Goal: Check status

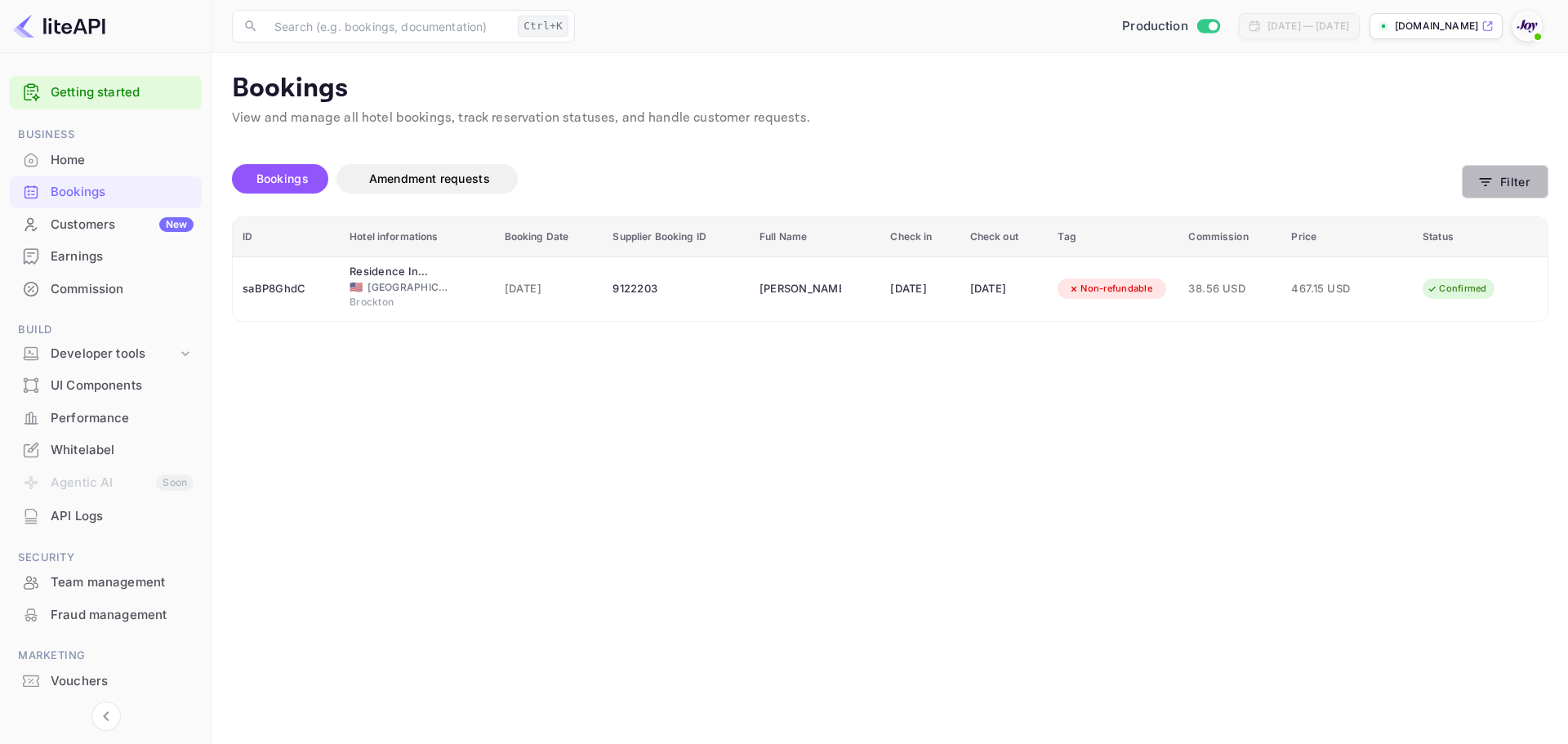
click at [1498, 182] on button "Filter" at bounding box center [1505, 181] width 86 height 33
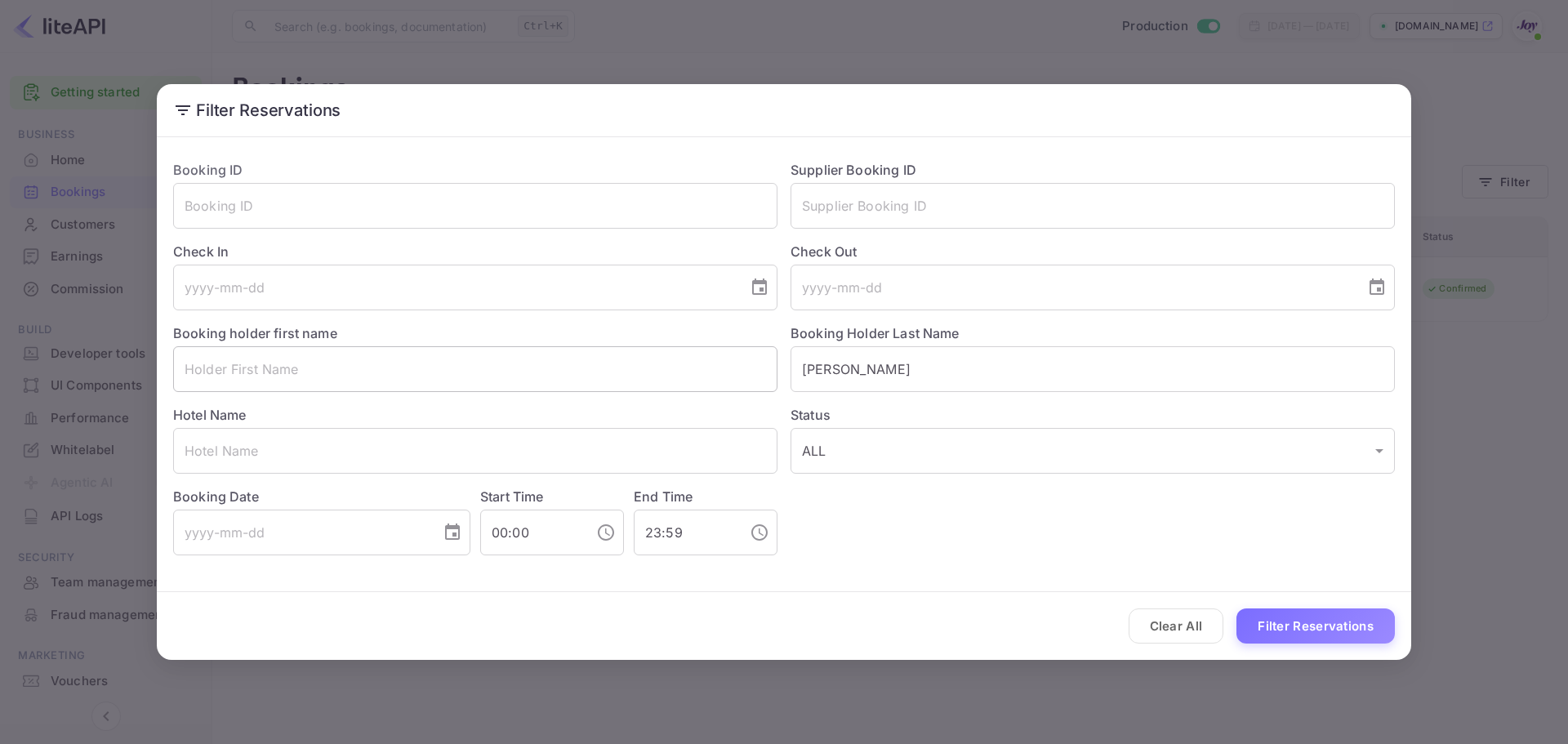
drag, startPoint x: 692, startPoint y: 374, endPoint x: 602, endPoint y: 378, distance: 90.1
click at [603, 377] on div "Booking ID ​ Supplier Booking ID ​ Check In ​ Check Out ​ Booking holder first …" at bounding box center [777, 350] width 1235 height 408
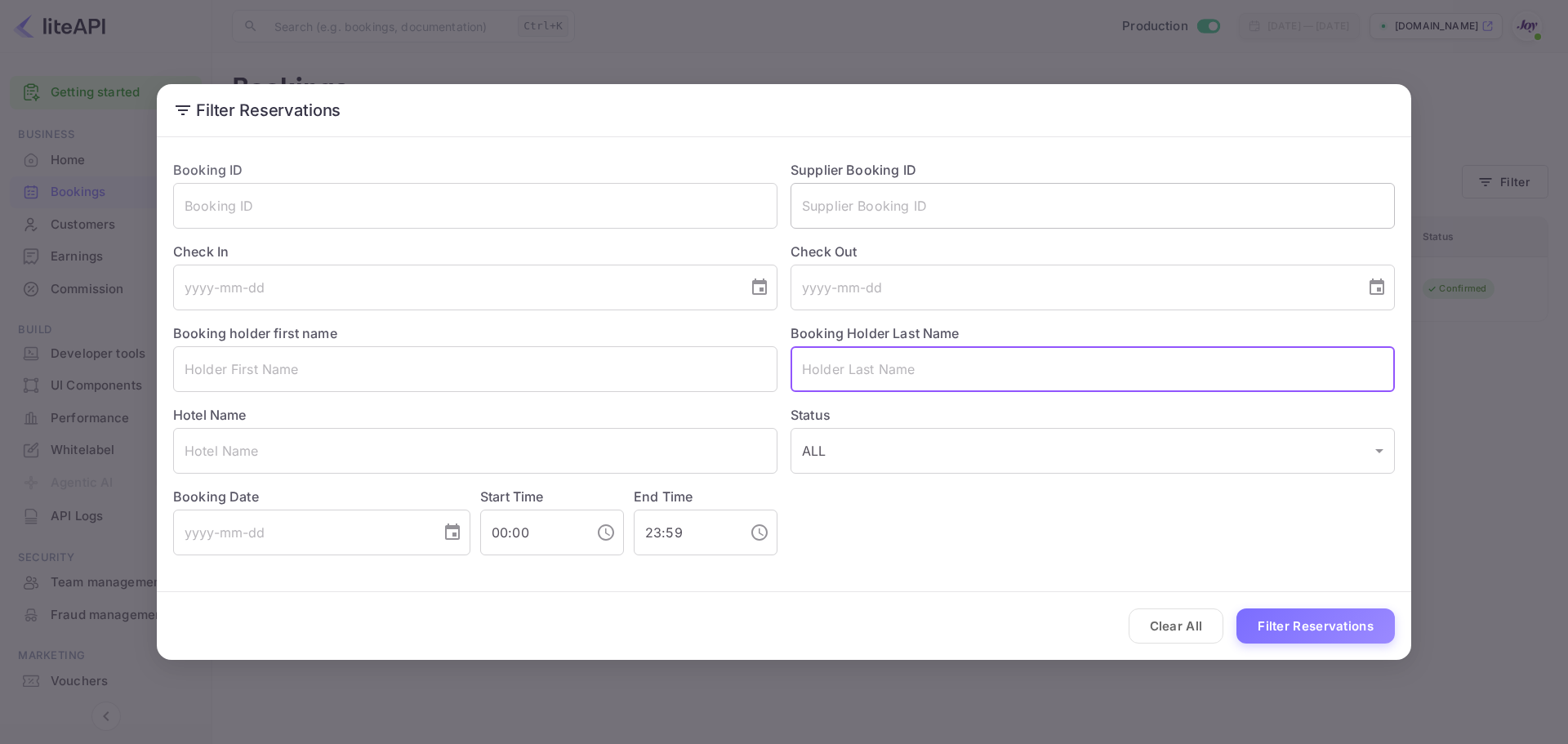
click at [944, 186] on input "text" at bounding box center [1092, 205] width 604 height 46
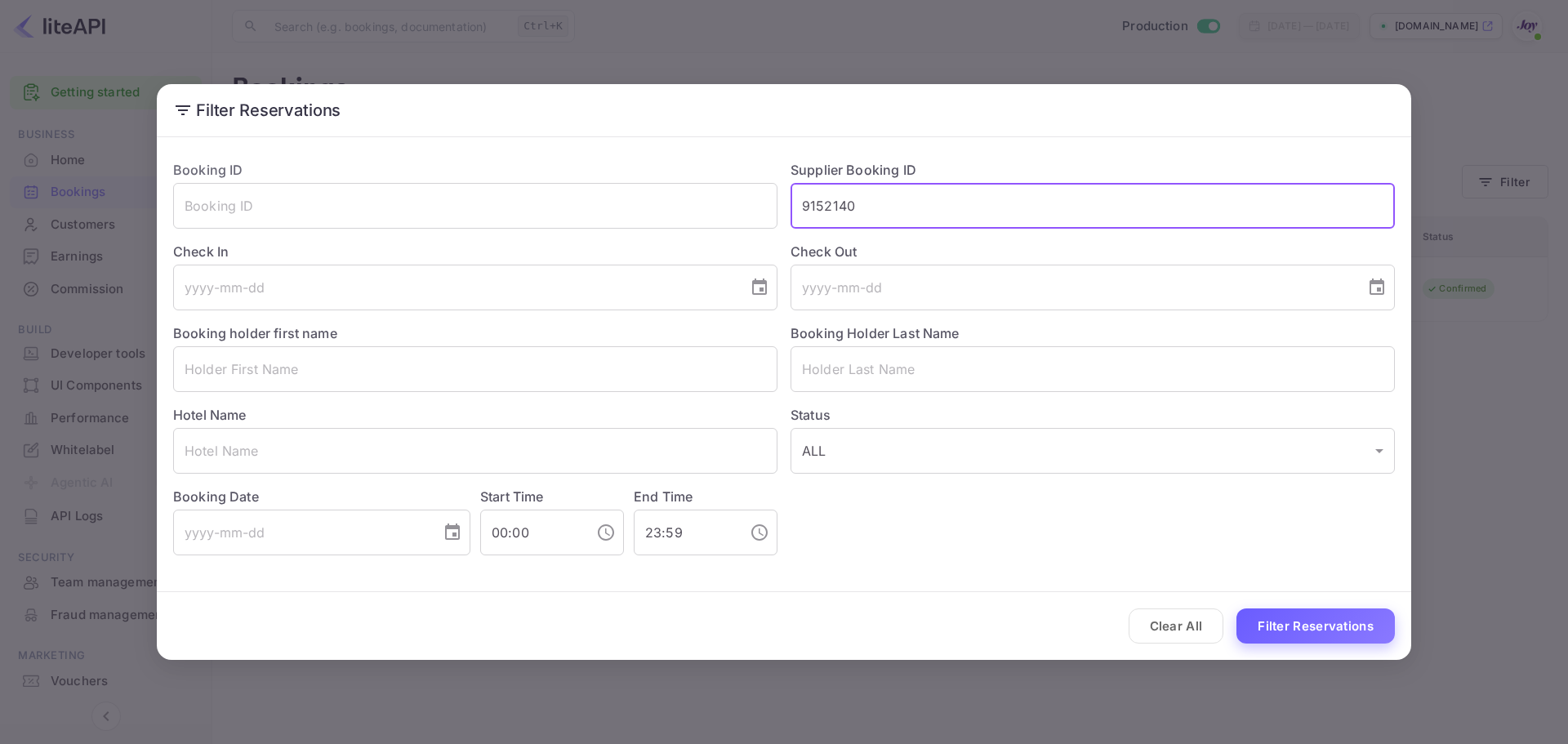
type input "9152140"
click at [1287, 633] on button "Filter Reservations" at bounding box center [1315, 626] width 158 height 35
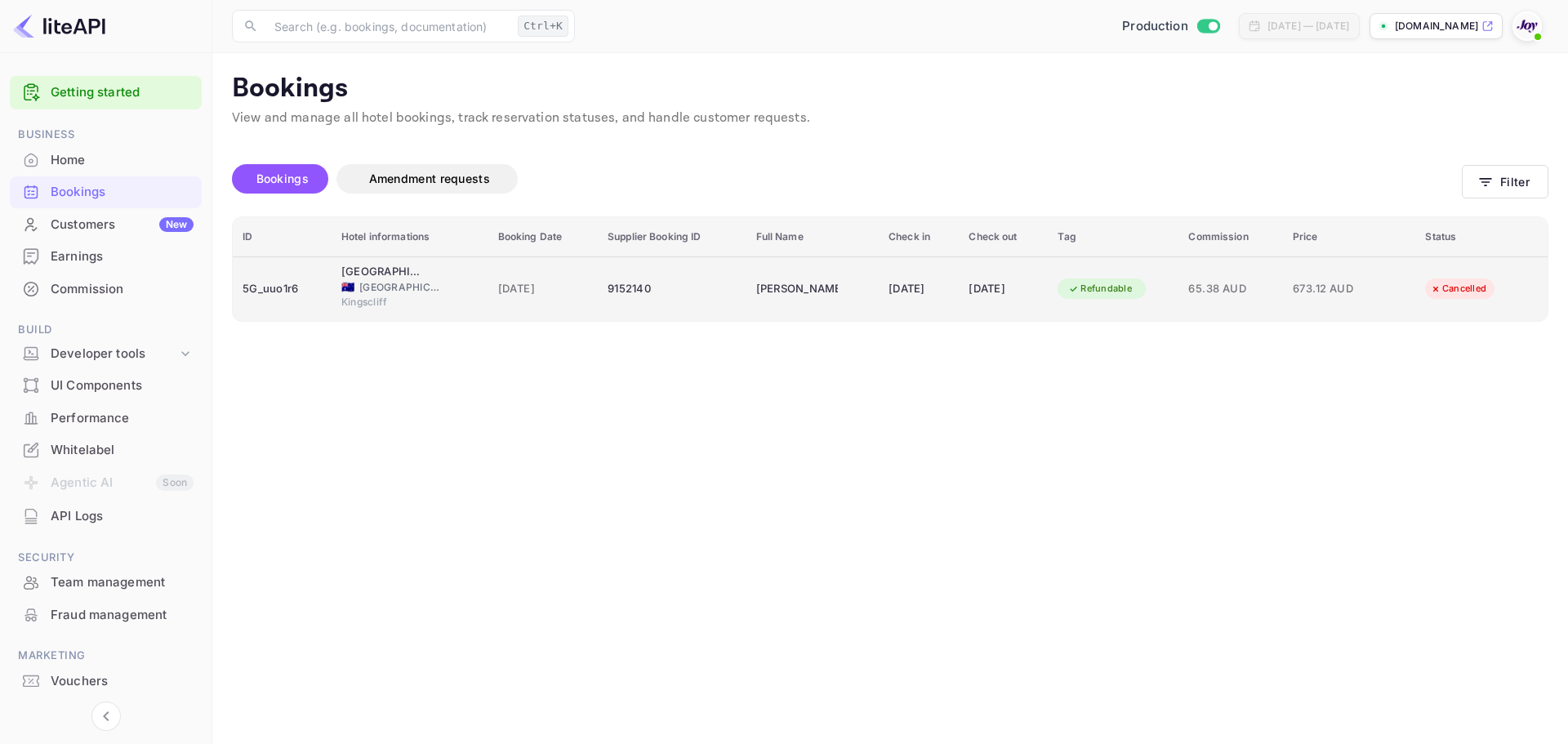
click at [1494, 297] on div "Cancelled" at bounding box center [1459, 288] width 78 height 21
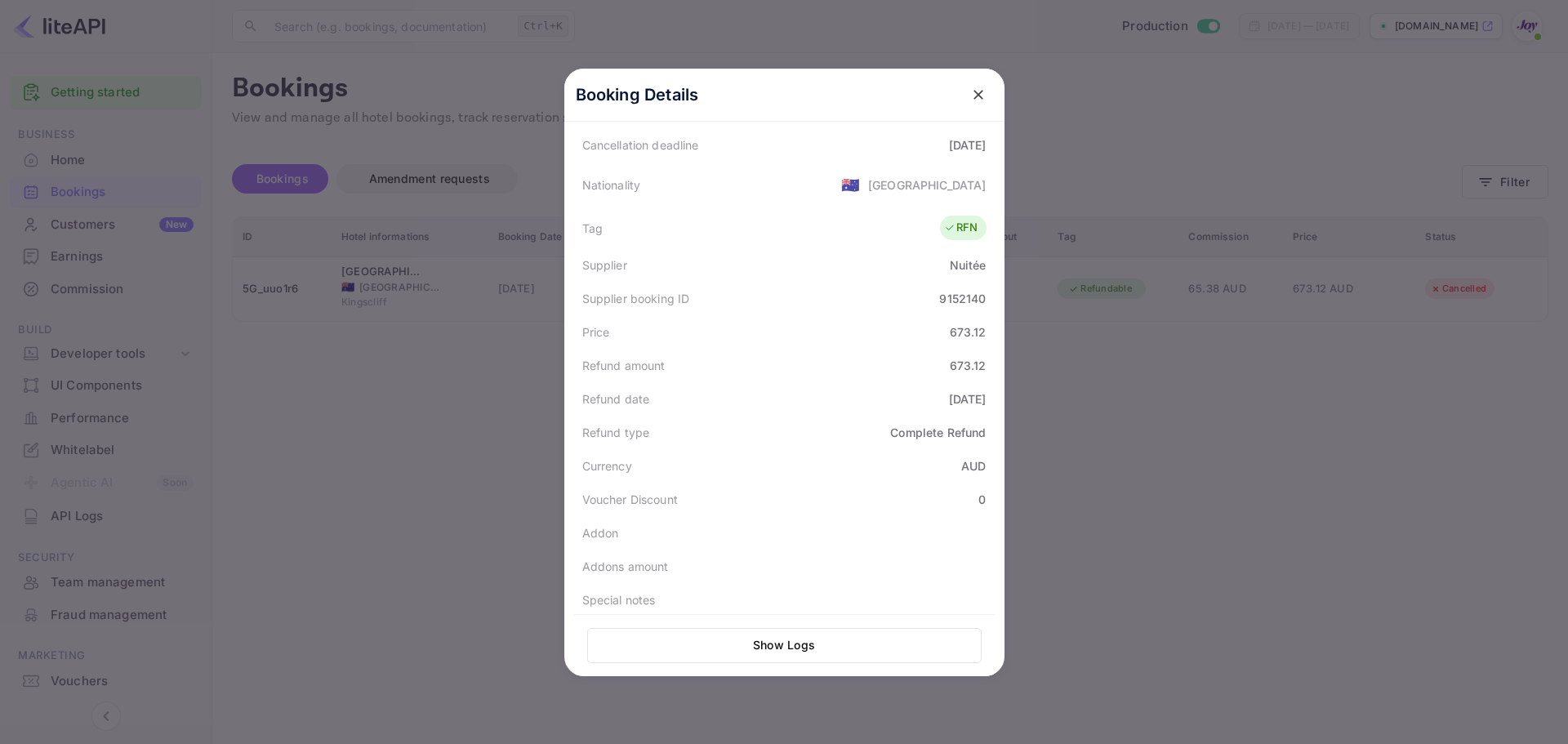
scroll to position [369, 0]
click at [363, 427] on div at bounding box center [784, 372] width 1568 height 744
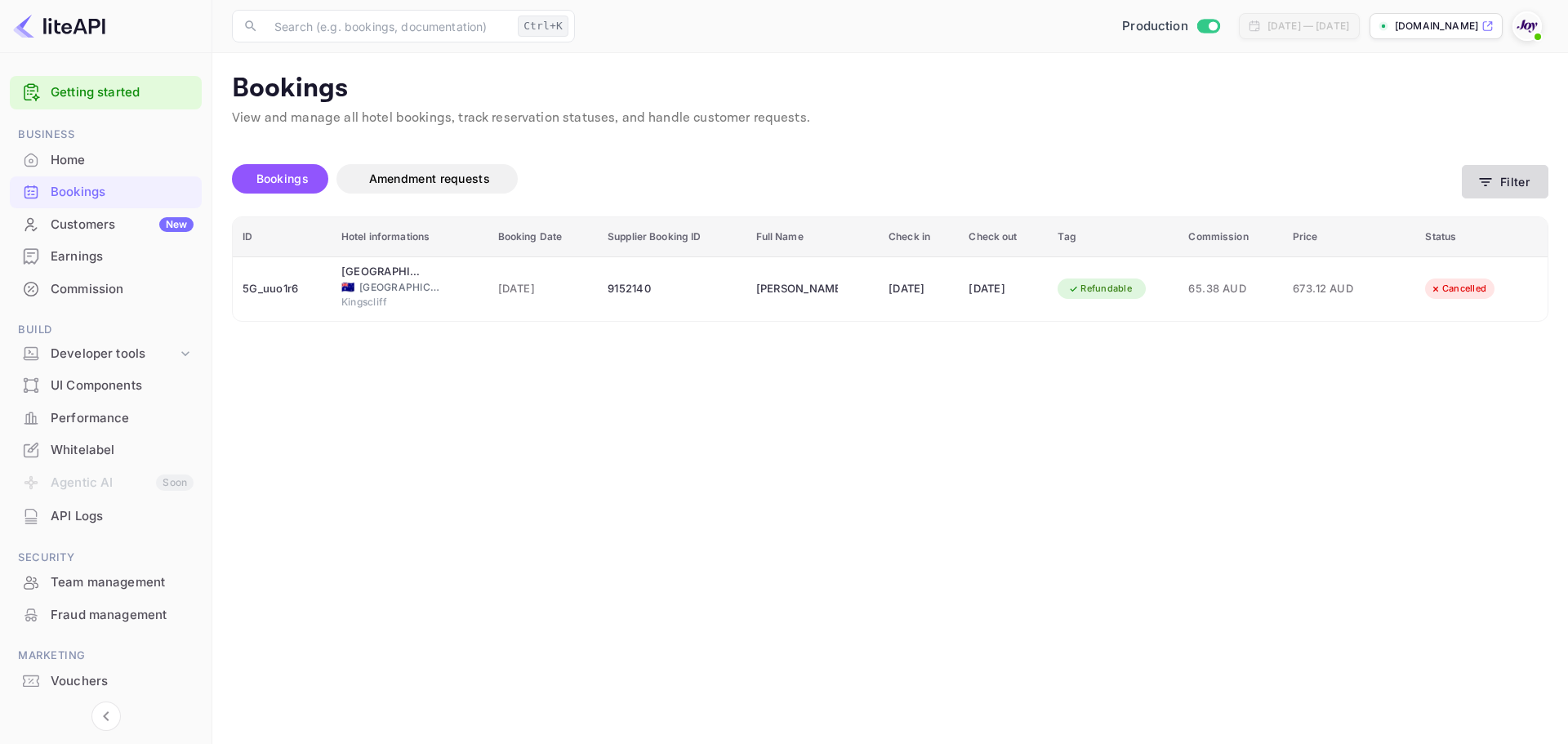
click at [1496, 177] on button "Filter" at bounding box center [1505, 181] width 86 height 33
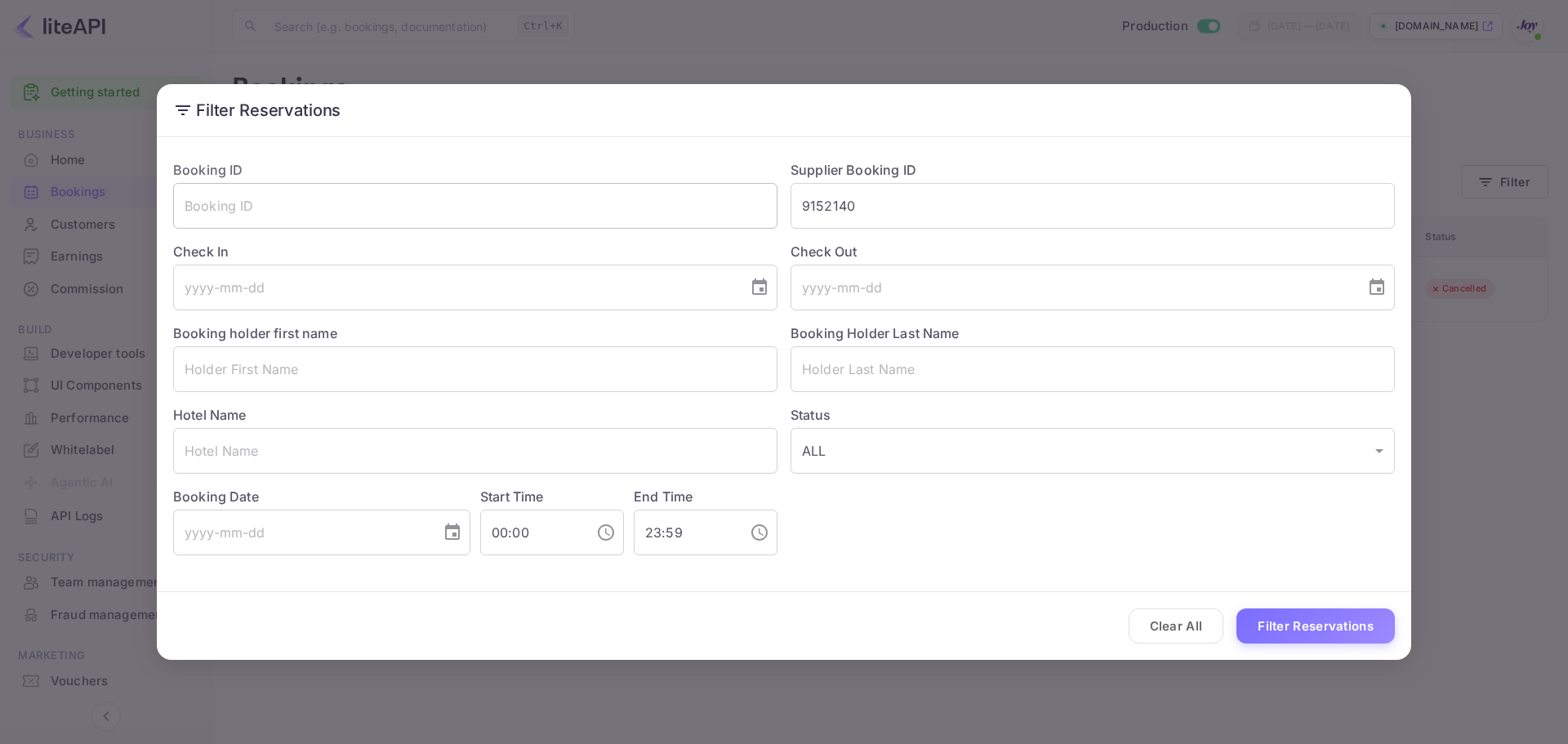
drag, startPoint x: 652, startPoint y: 211, endPoint x: 591, endPoint y: 211, distance: 61.0
click at [591, 211] on div "Booking ID ​ Supplier Booking ID 9152140 ​ Check In ​ Check Out ​ Booking holde…" at bounding box center [777, 350] width 1235 height 408
paste input "07280"
type input "9072800"
click at [1336, 618] on button "Filter Reservations" at bounding box center [1315, 626] width 158 height 35
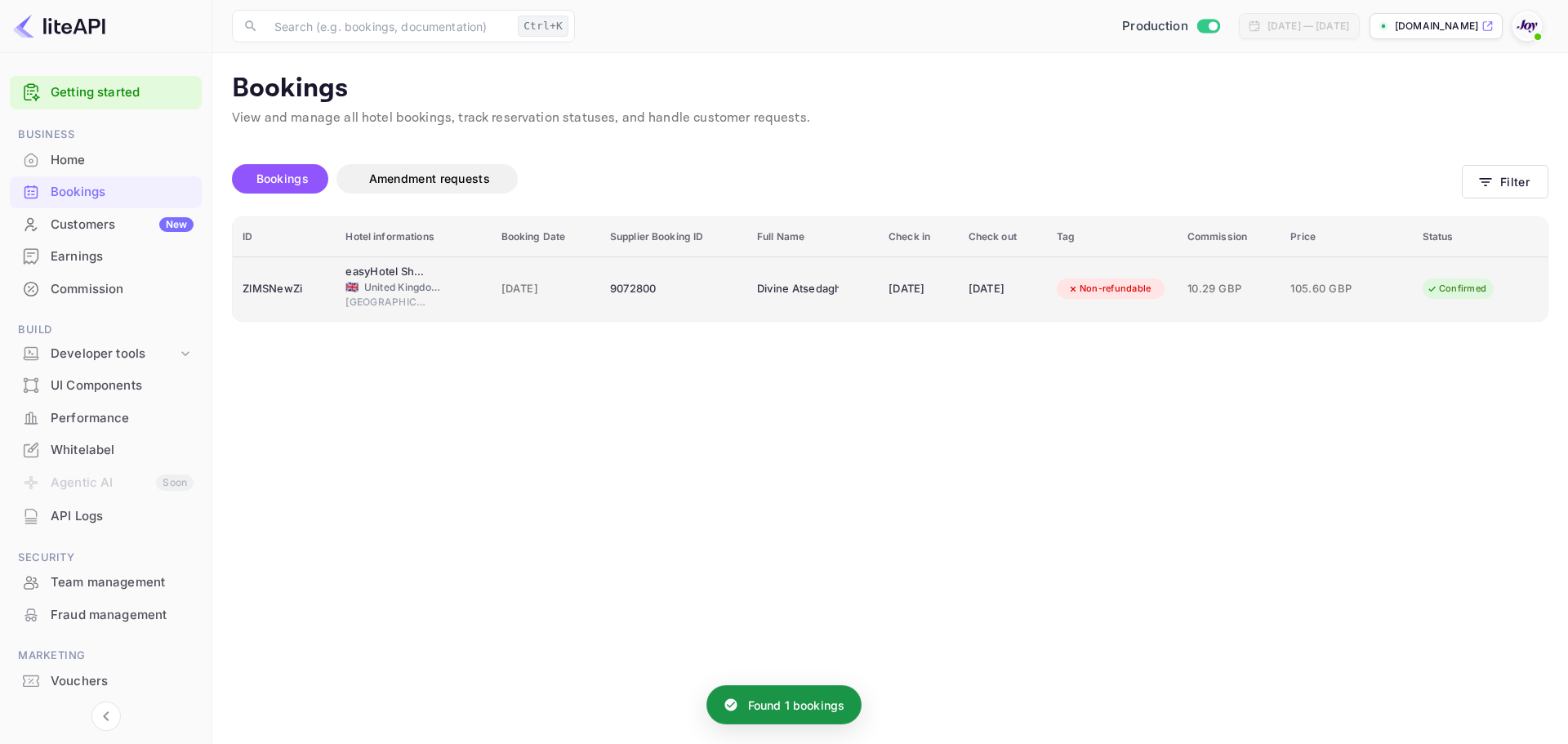
click at [714, 292] on div "9072800" at bounding box center [674, 289] width 128 height 27
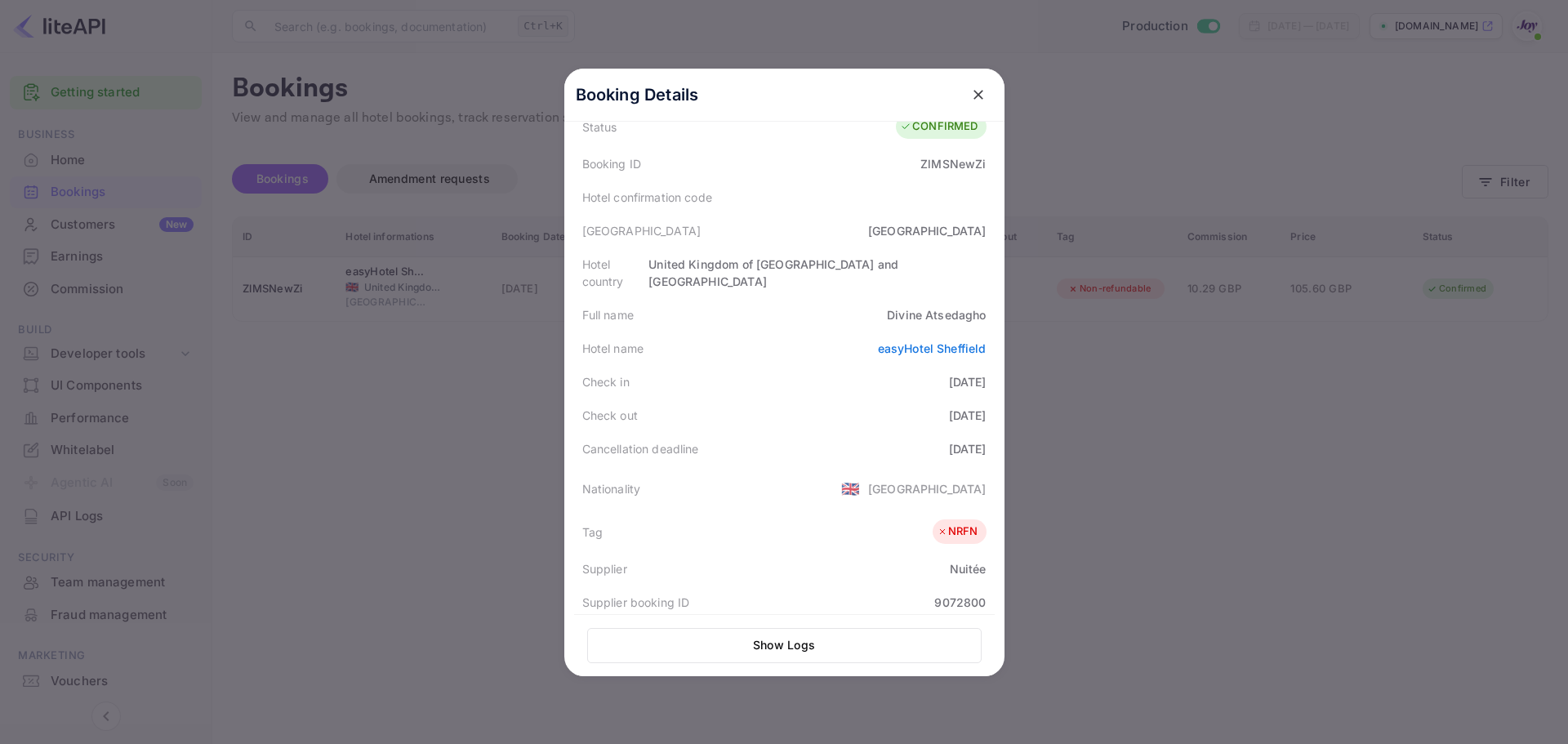
scroll to position [163, 0]
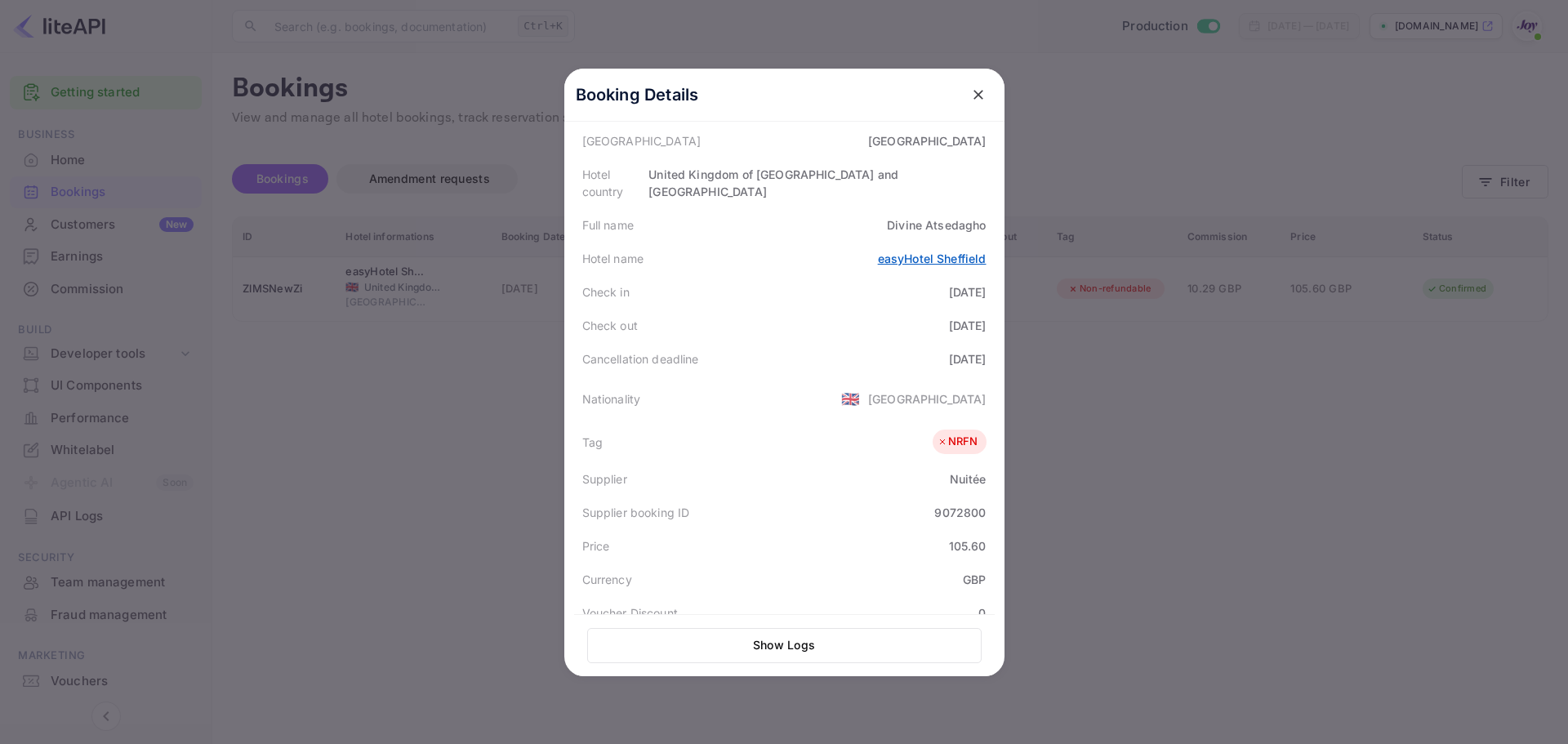
click at [905, 252] on link "easyHotel Sheffield" at bounding box center [932, 258] width 109 height 14
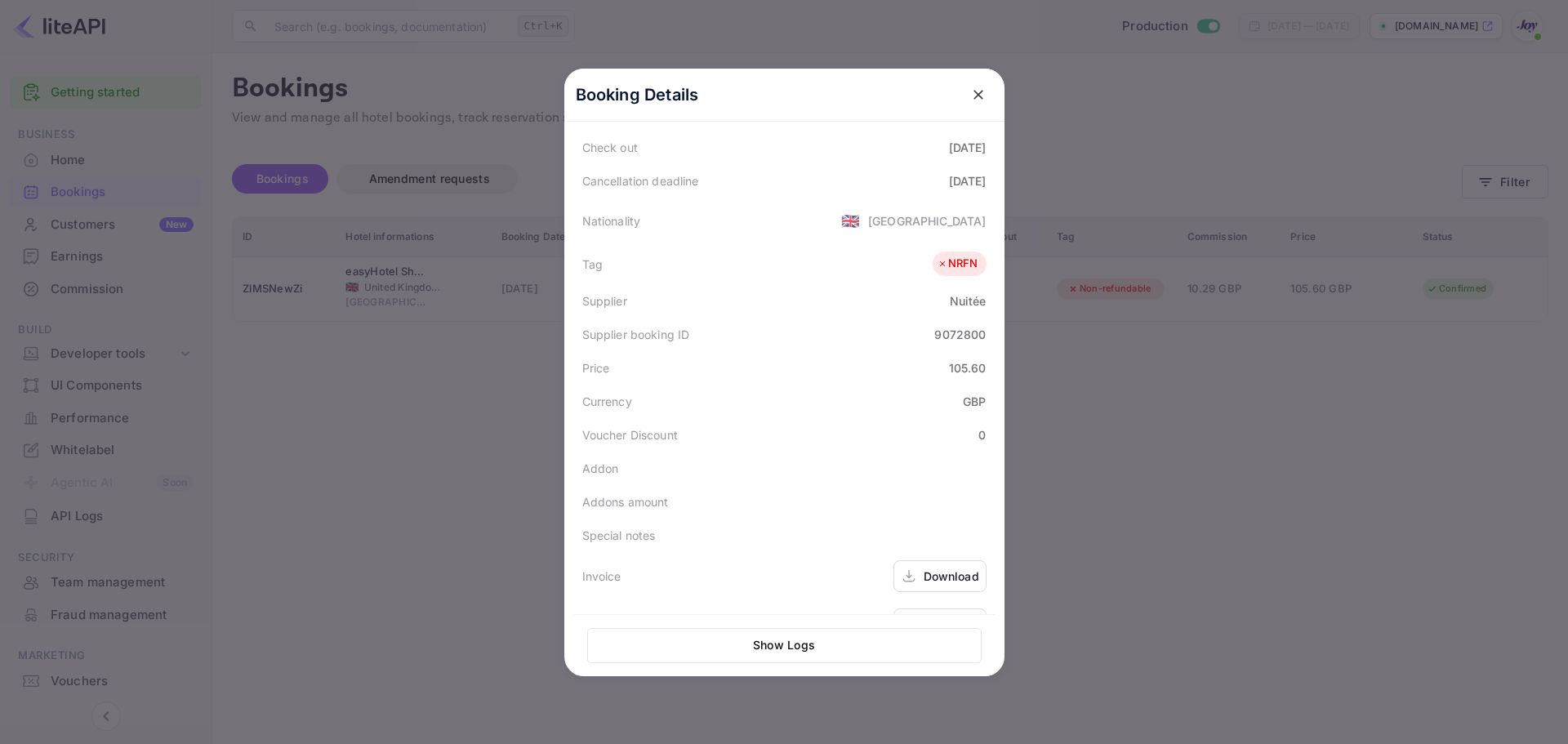
scroll to position [365, 0]
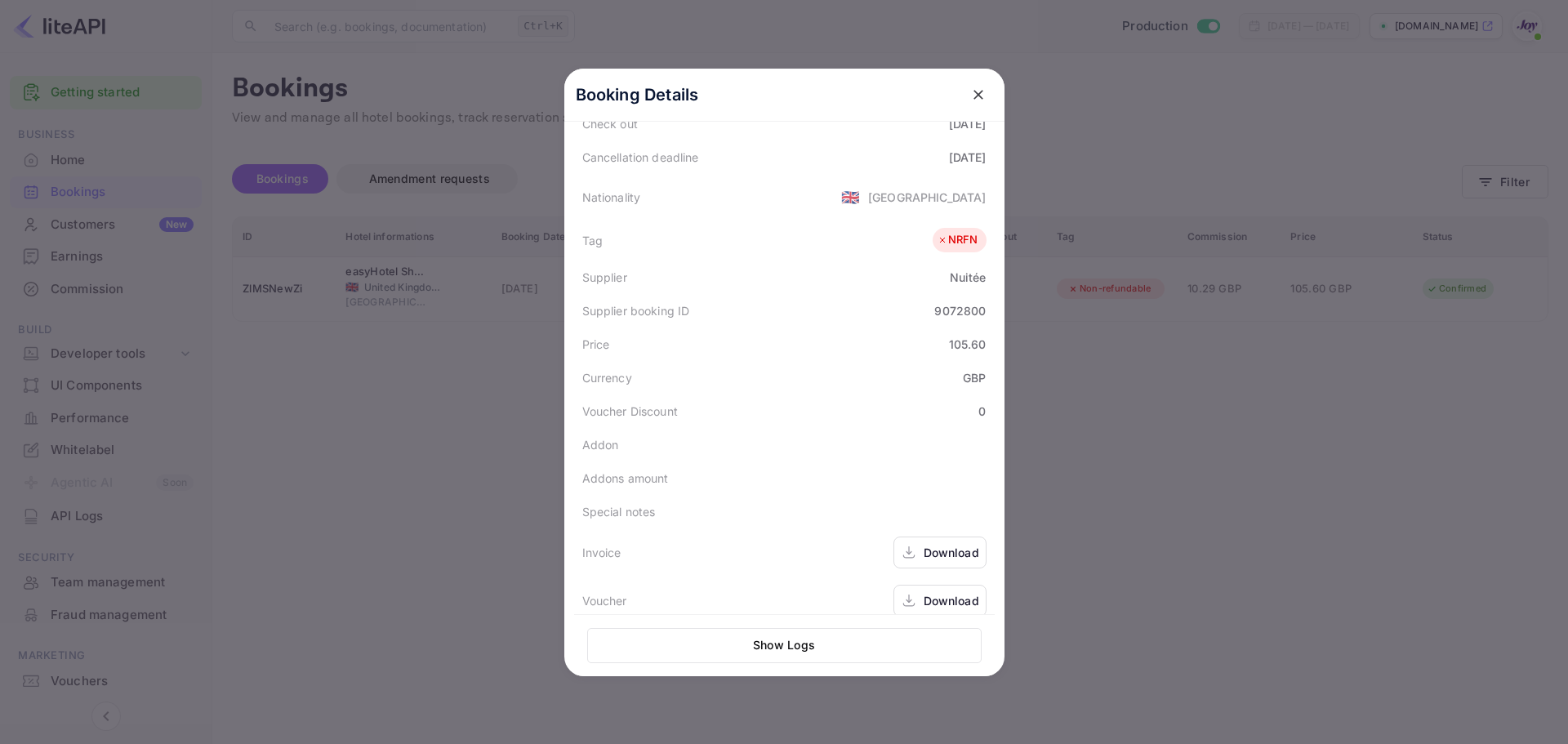
click at [958, 544] on div "Download" at bounding box center [951, 552] width 56 height 17
click at [893, 585] on div "Download" at bounding box center [940, 601] width 93 height 31
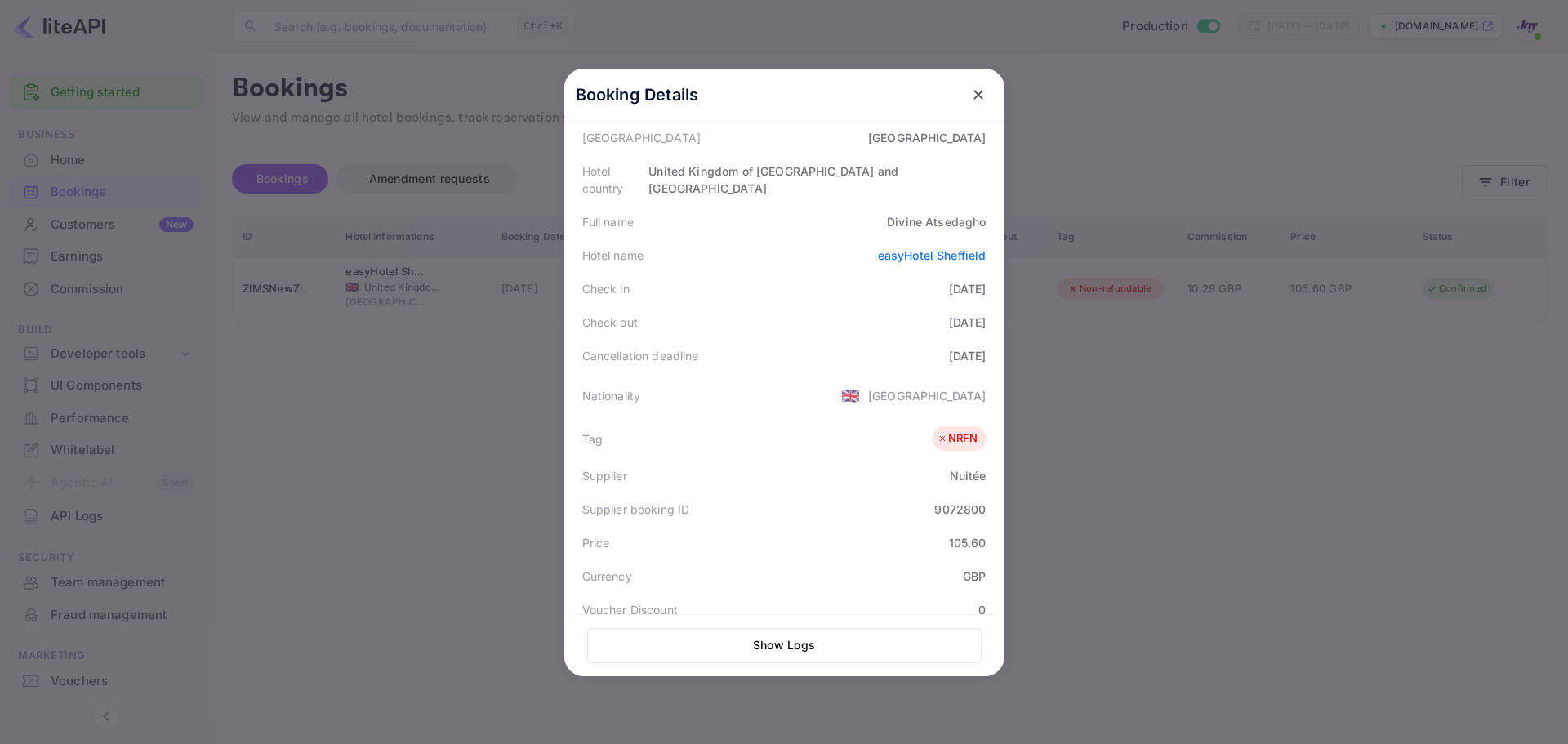
scroll to position [120, 0]
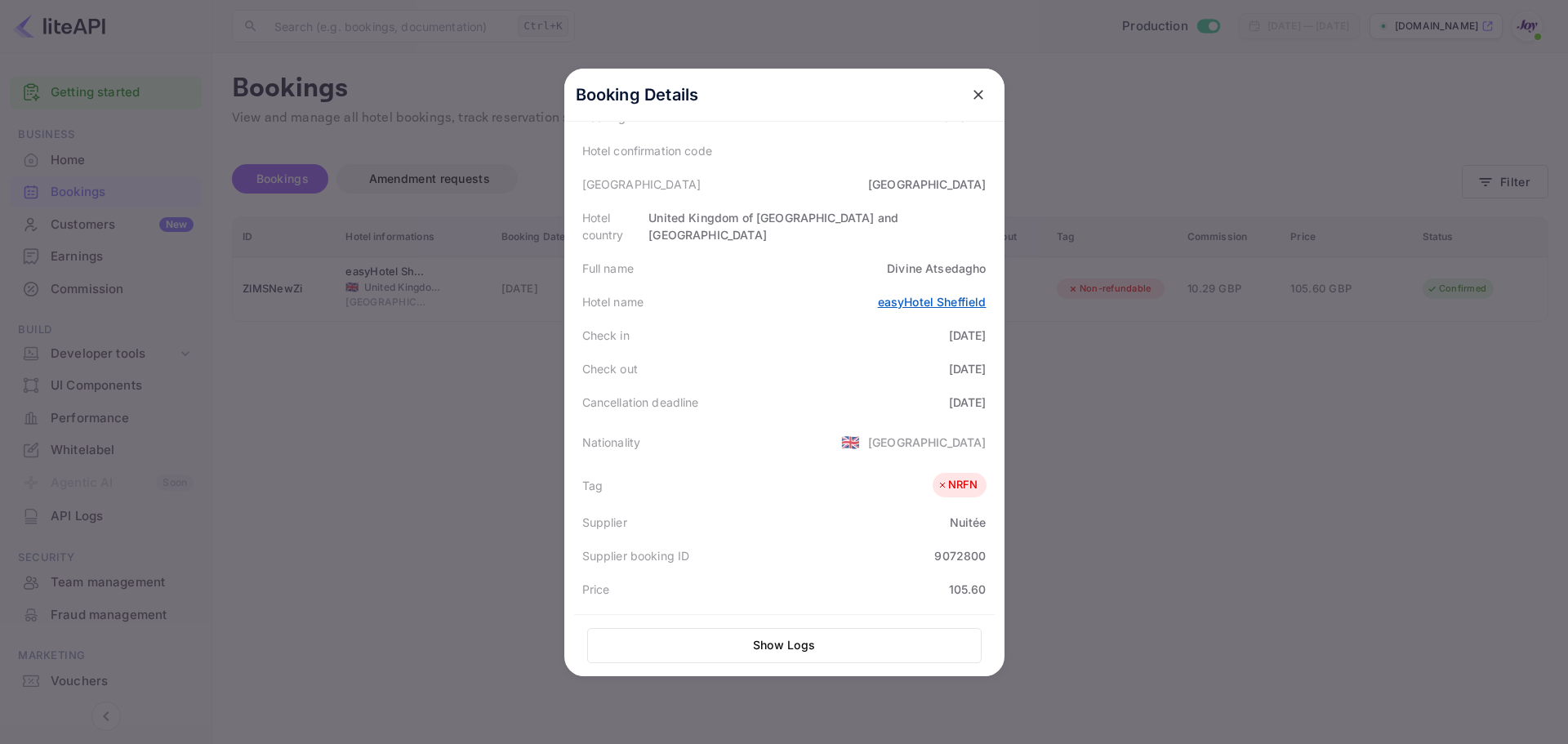
click at [899, 295] on link "easyHotel Sheffield" at bounding box center [932, 302] width 109 height 14
drag, startPoint x: 973, startPoint y: 97, endPoint x: 1503, endPoint y: 253, distance: 552.5
click at [975, 96] on icon "close" at bounding box center [979, 94] width 17 height 17
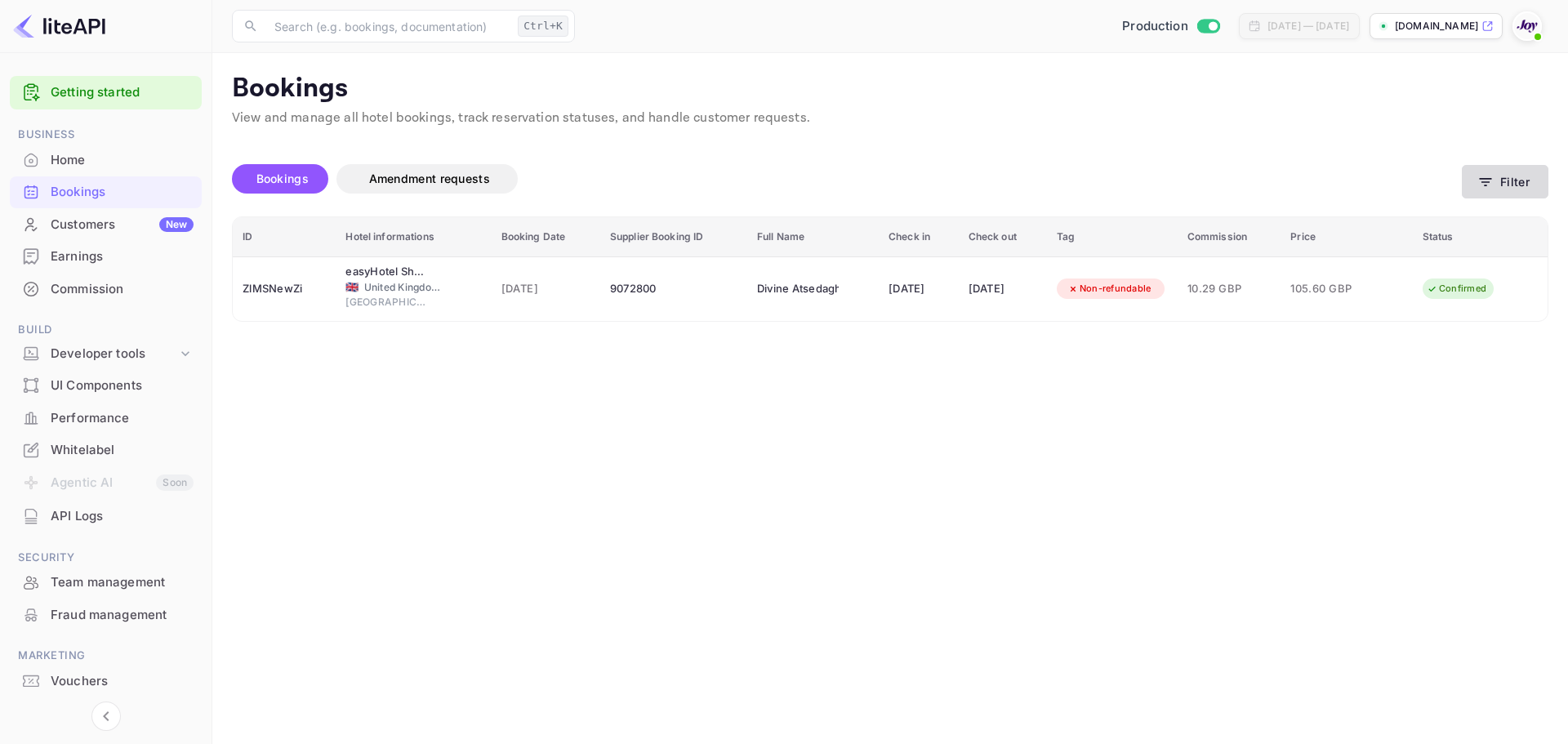
click at [1518, 175] on button "Filter" at bounding box center [1505, 181] width 86 height 33
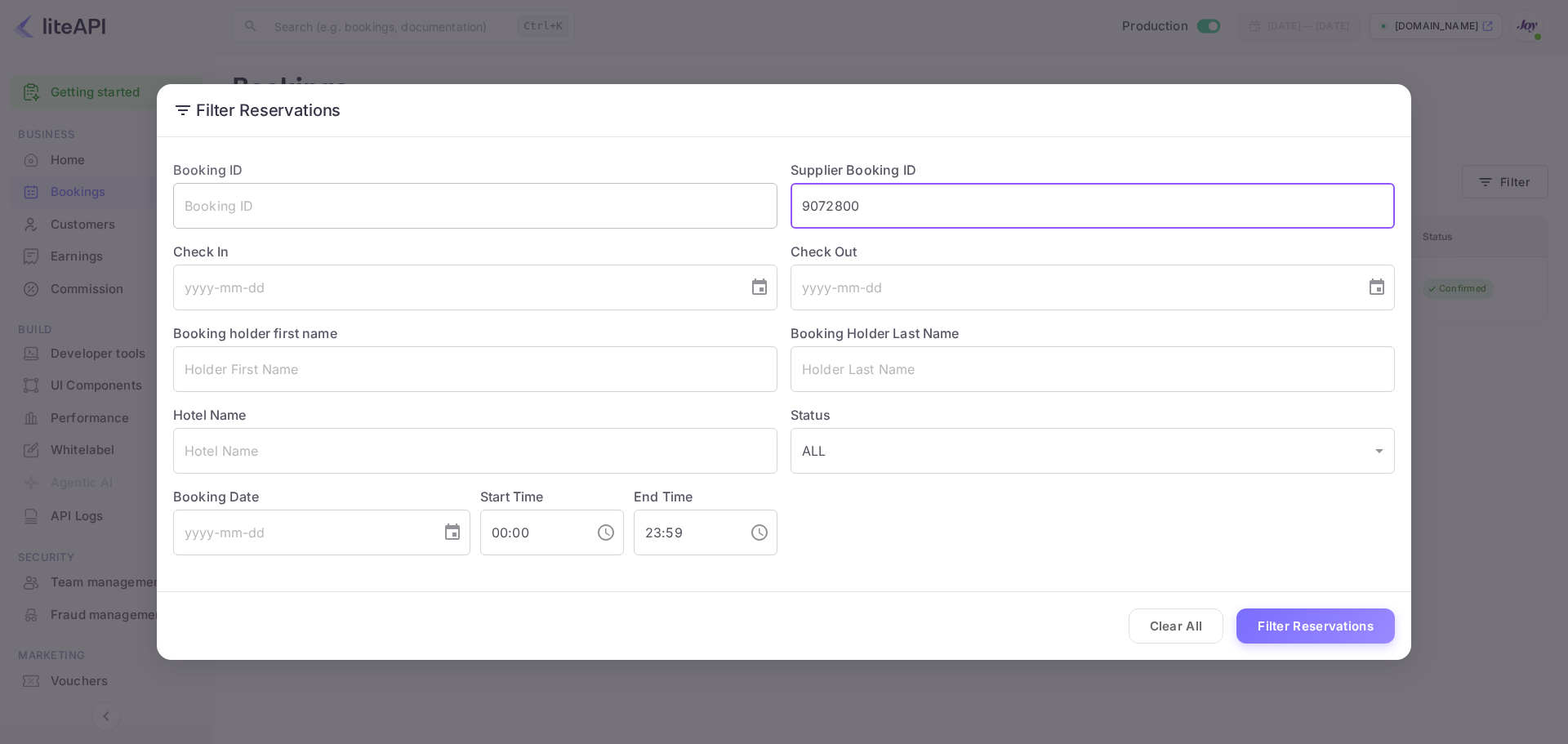
drag, startPoint x: 844, startPoint y: 198, endPoint x: 455, endPoint y: 203, distance: 389.0
click at [467, 200] on div "Booking ID ​ Supplier Booking ID 9072800 ​ Check In ​ Check Out ​ Booking holde…" at bounding box center [777, 350] width 1235 height 408
paste input "128211"
type input "9128211"
click at [1298, 621] on button "Filter Reservations" at bounding box center [1315, 626] width 158 height 35
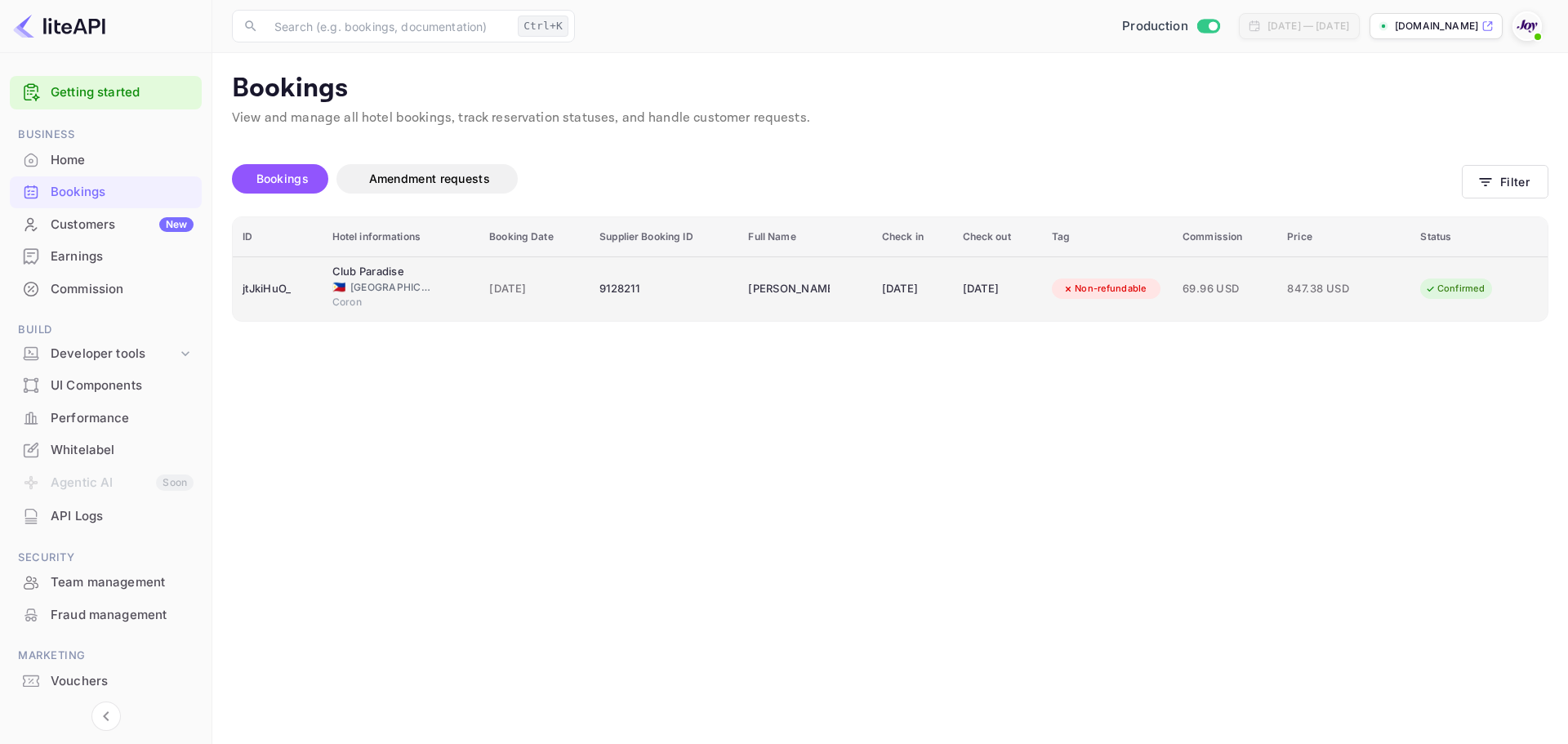
click at [913, 297] on div "[DATE]" at bounding box center [912, 289] width 61 height 27
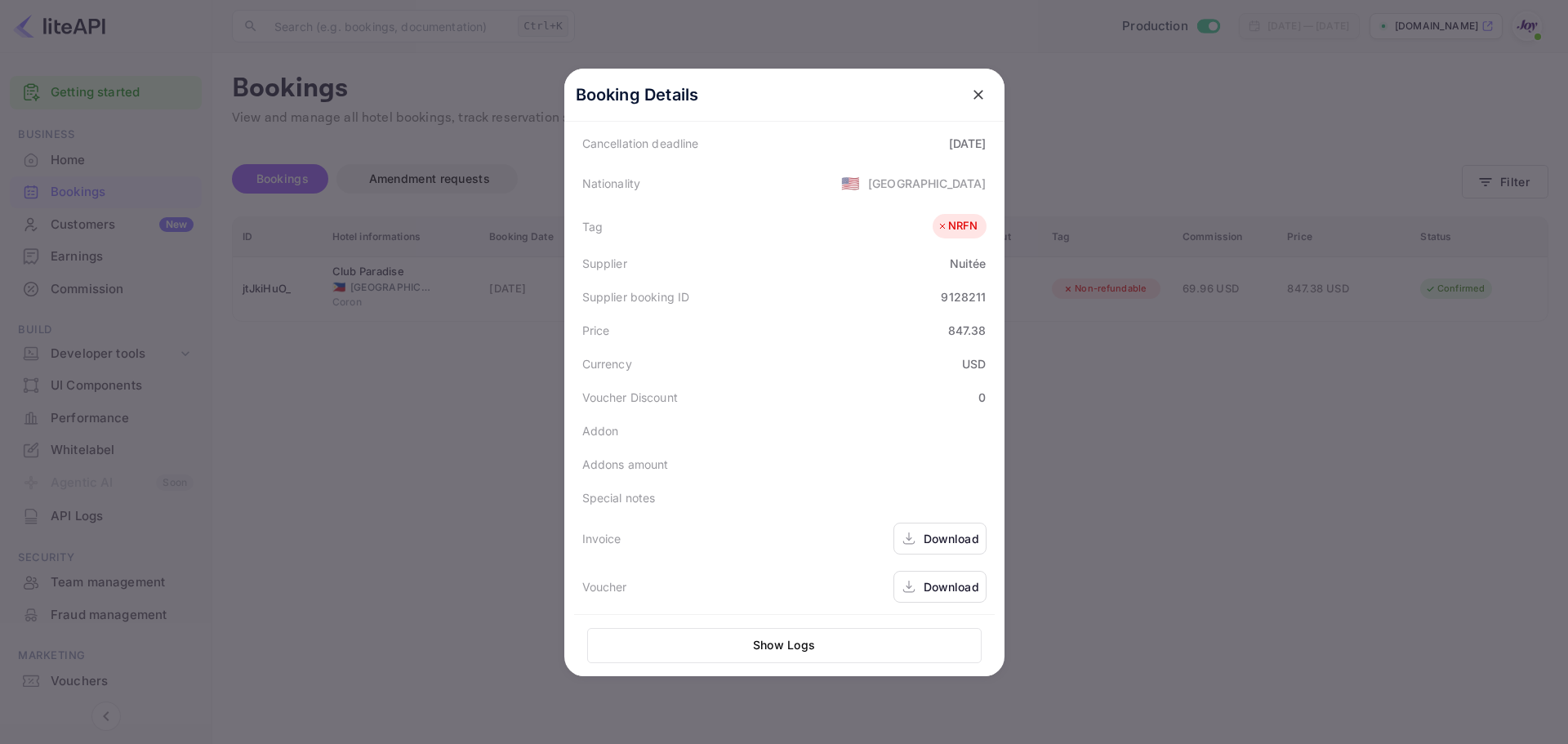
scroll to position [365, 0]
click at [940, 539] on div "Download" at bounding box center [951, 535] width 56 height 17
click at [937, 572] on div "Download" at bounding box center [940, 583] width 93 height 31
click at [1142, 403] on div at bounding box center [784, 372] width 1568 height 744
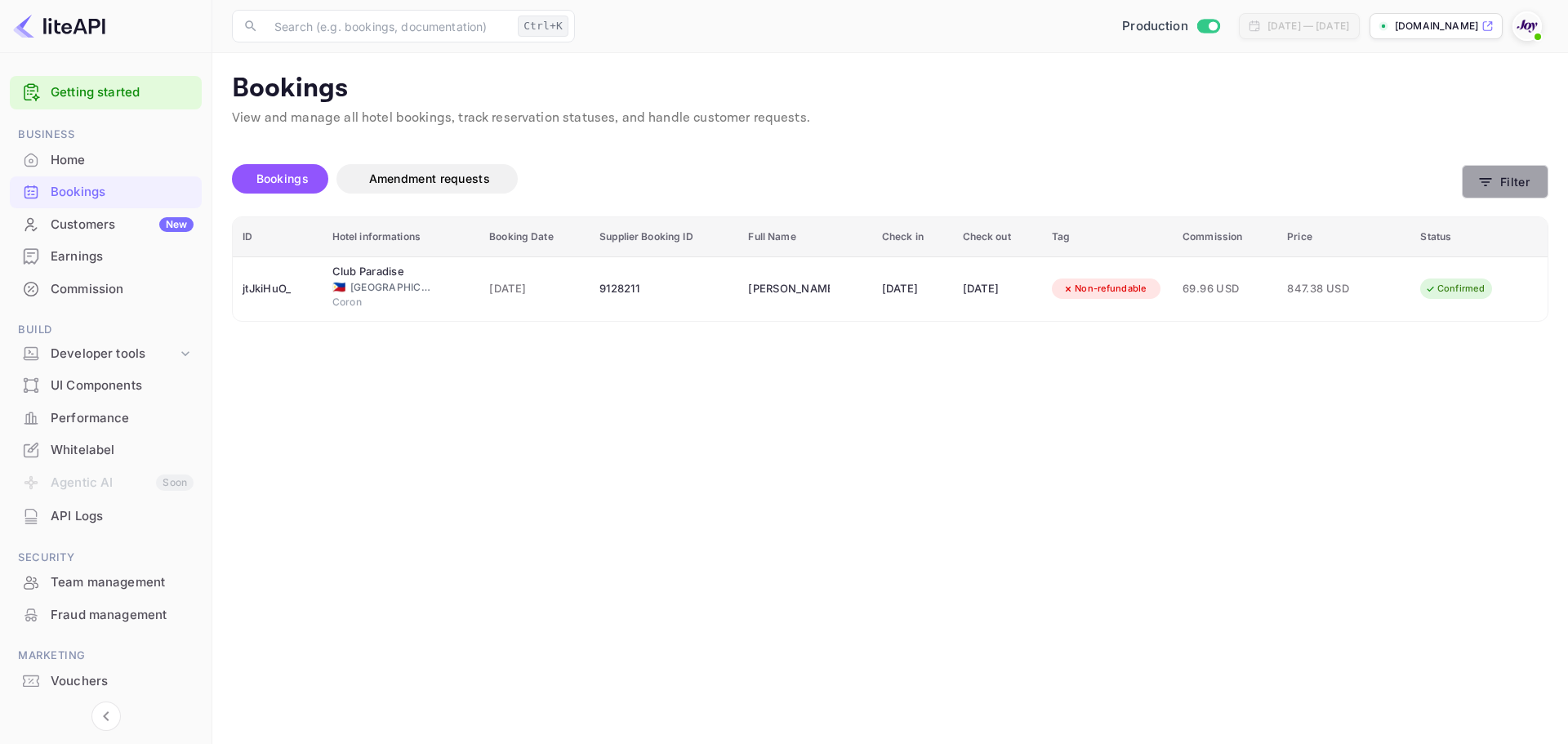
click at [1481, 179] on icon "button" at bounding box center [1486, 182] width 17 height 17
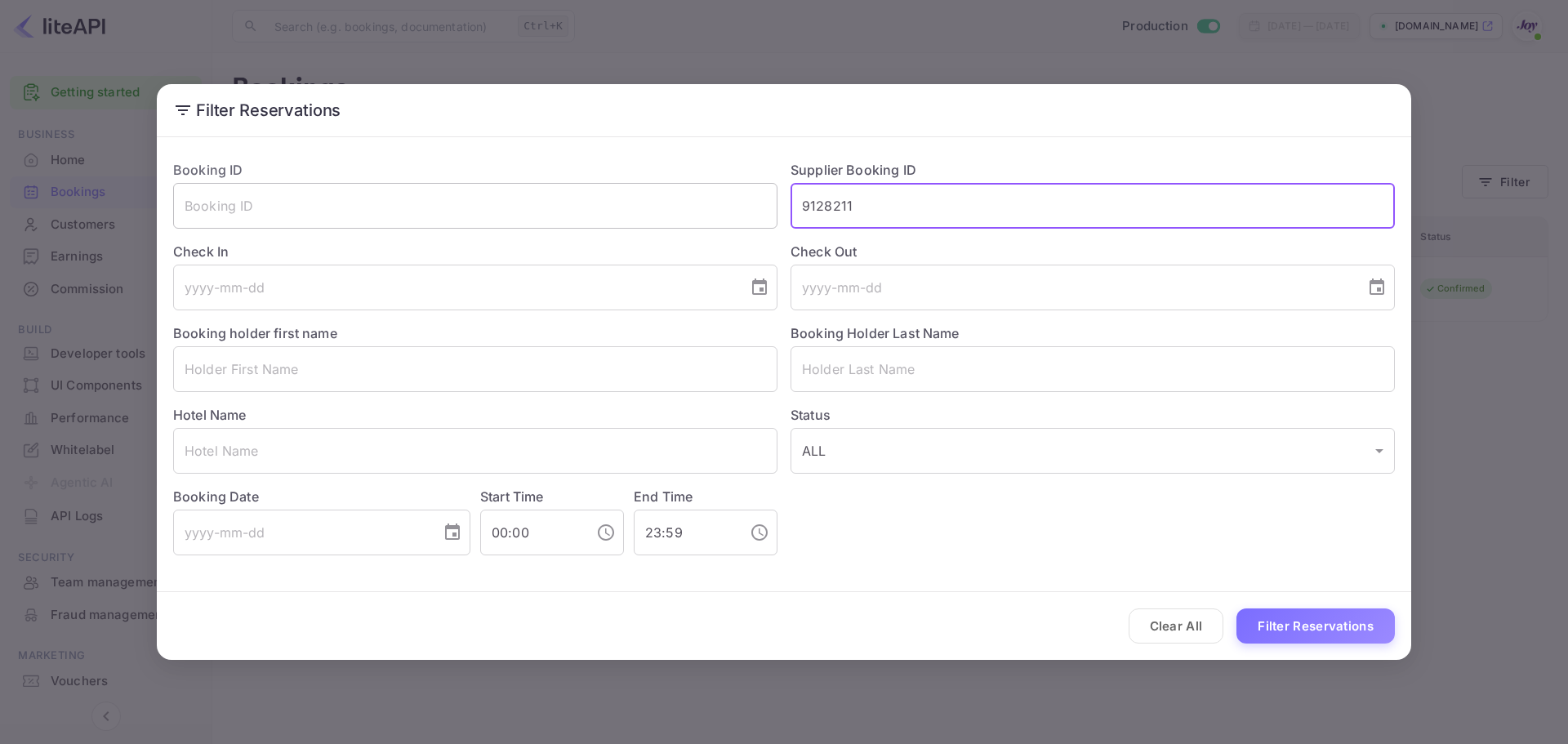
drag, startPoint x: 865, startPoint y: 205, endPoint x: 589, endPoint y: 222, distance: 276.5
click at [589, 222] on div "Booking ID ​ Supplier Booking ID 9128211 ​ Check In ​ Check Out ​ Booking holde…" at bounding box center [777, 350] width 1235 height 408
type input "8641029"
click at [1236, 608] on button "Filter Reservations" at bounding box center [1315, 626] width 158 height 35
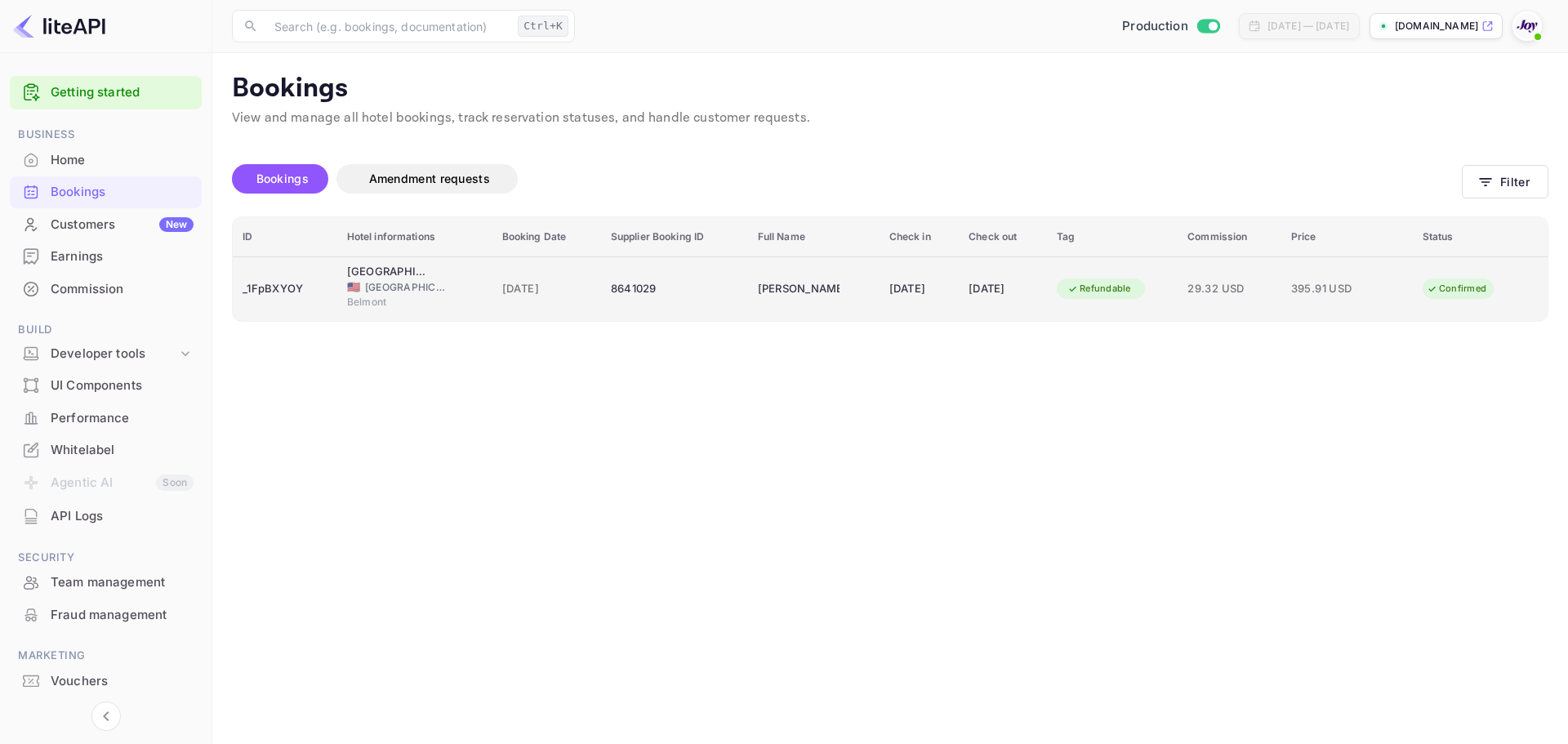
click at [1428, 285] on div "Confirmed" at bounding box center [1457, 288] width 81 height 21
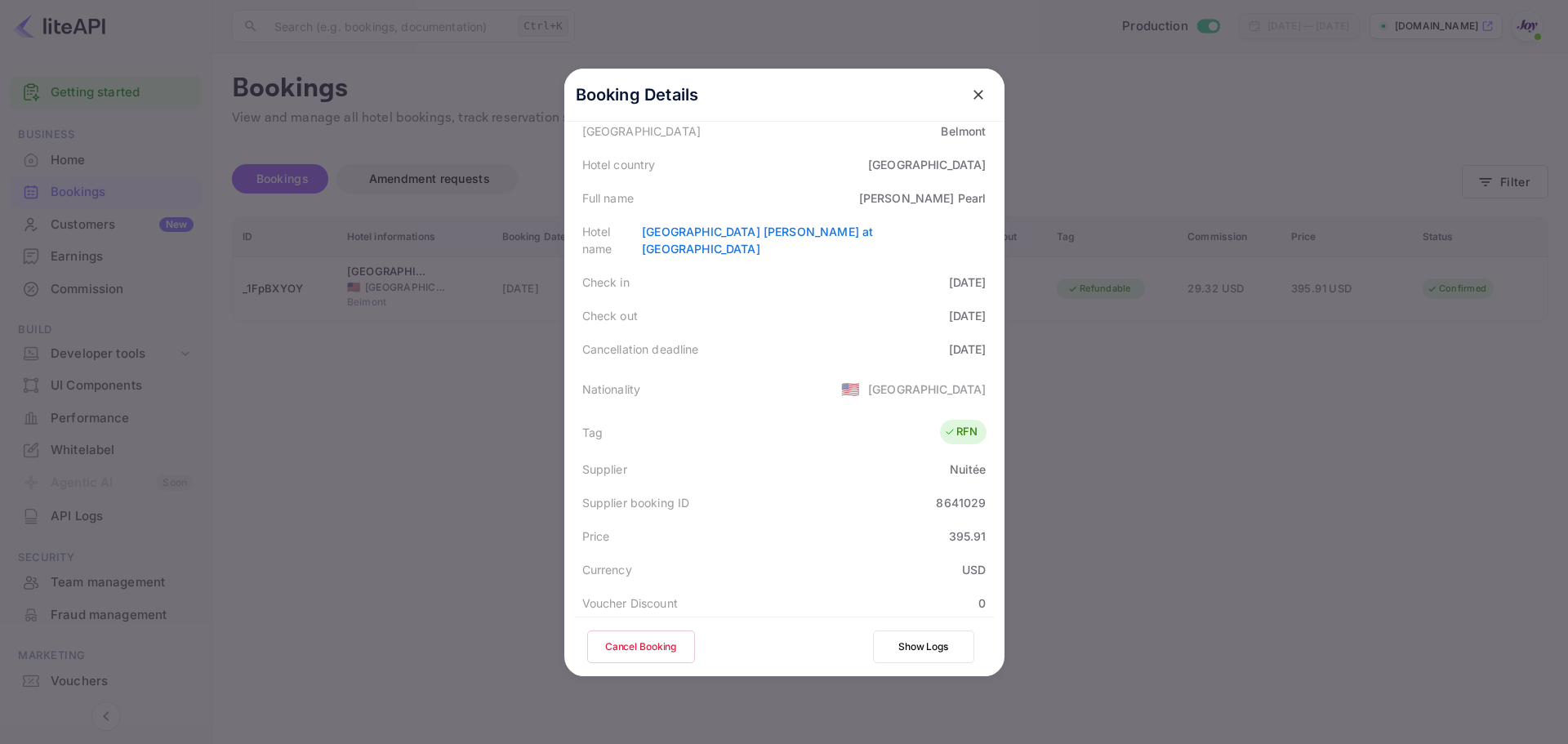
scroll to position [363, 0]
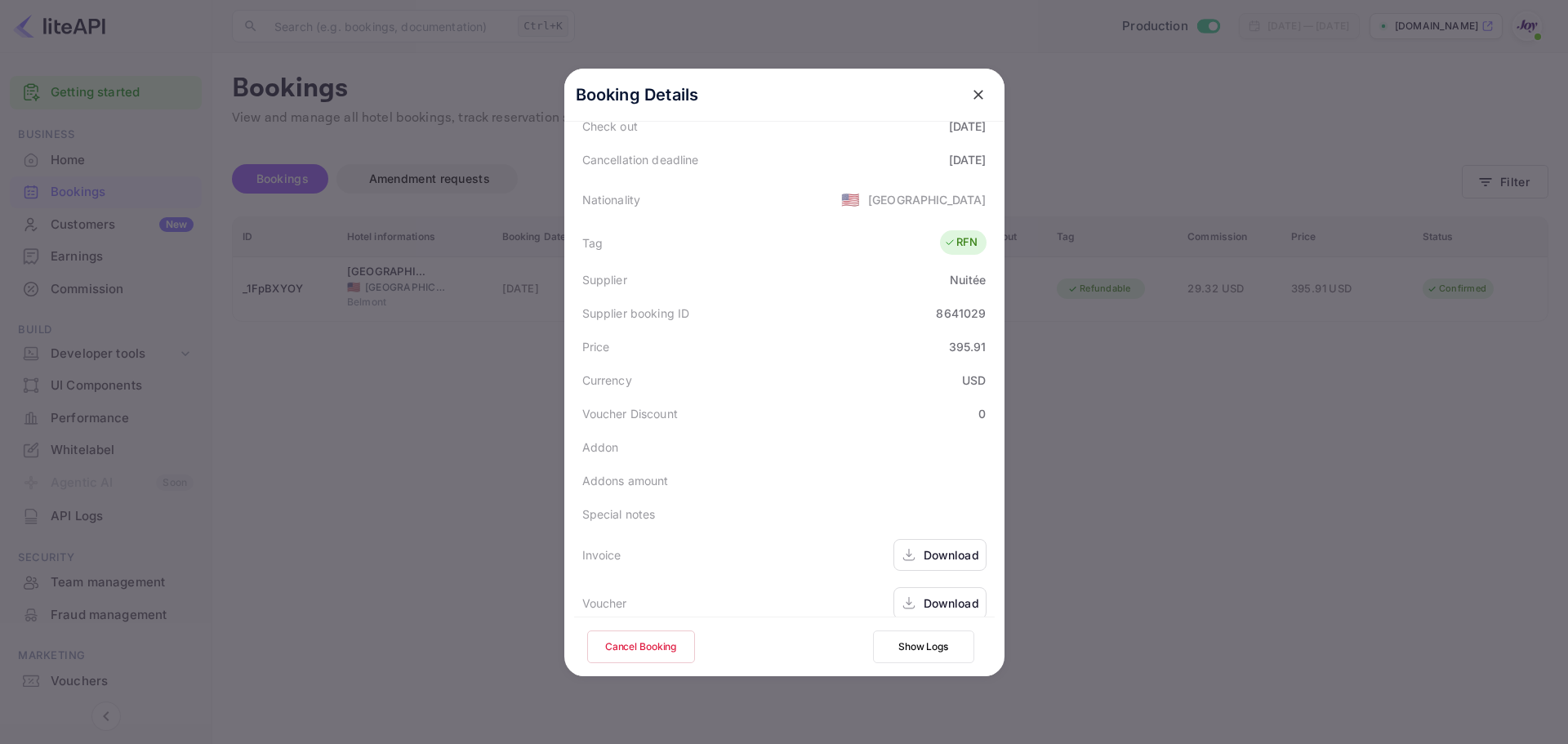
click at [971, 96] on icon "close" at bounding box center [979, 94] width 17 height 17
